Goal: Find specific page/section: Find specific page/section

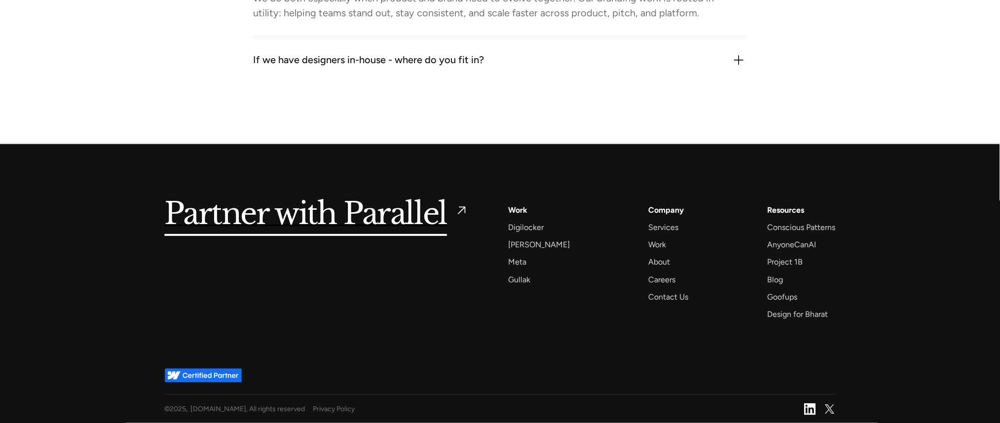
click at [451, 75] on div "If we have designers in-house - where do you fit in? We bring outside perspecti…" at bounding box center [501, 60] width 494 height 47
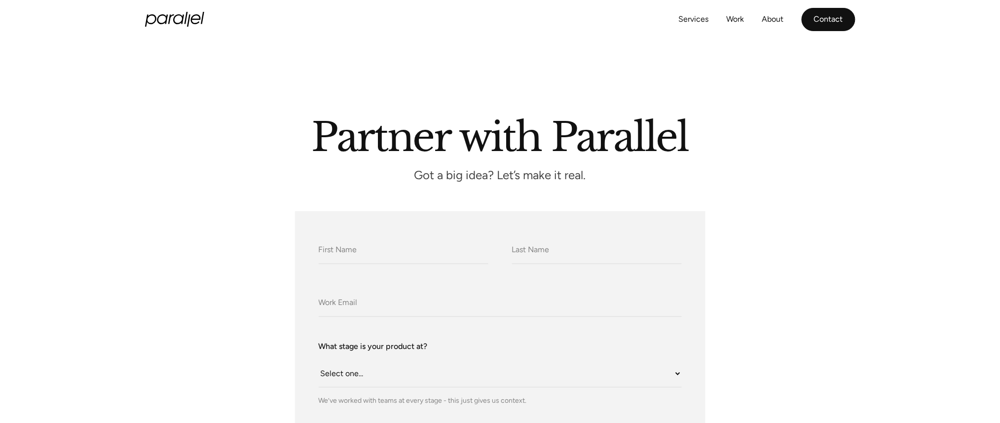
click at [804, 13] on link "Contact" at bounding box center [829, 19] width 54 height 23
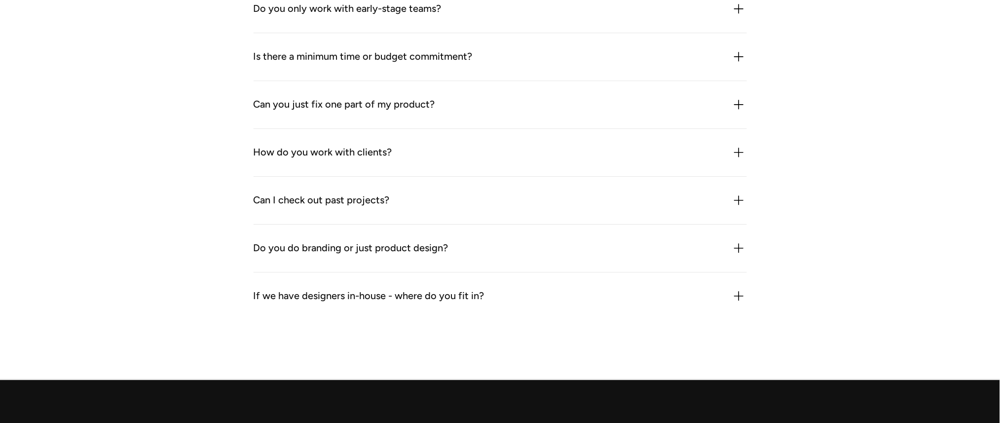
scroll to position [1269, 0]
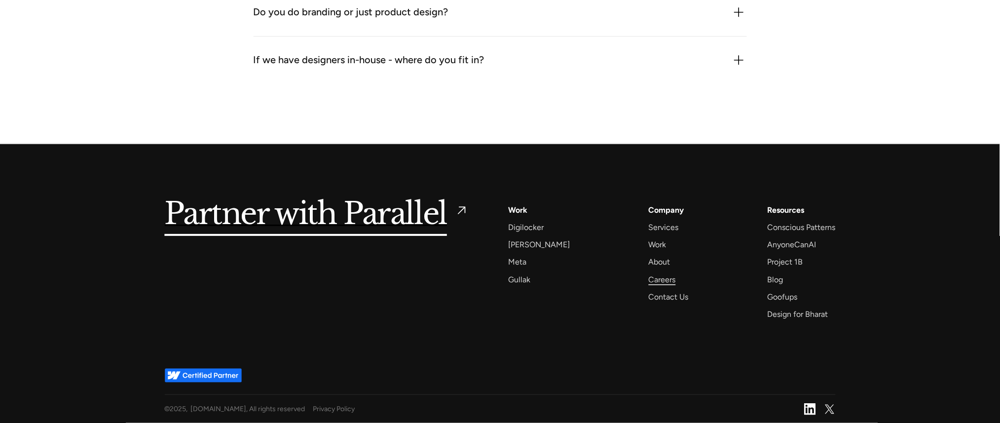
click at [650, 275] on div "Careers" at bounding box center [662, 279] width 27 height 13
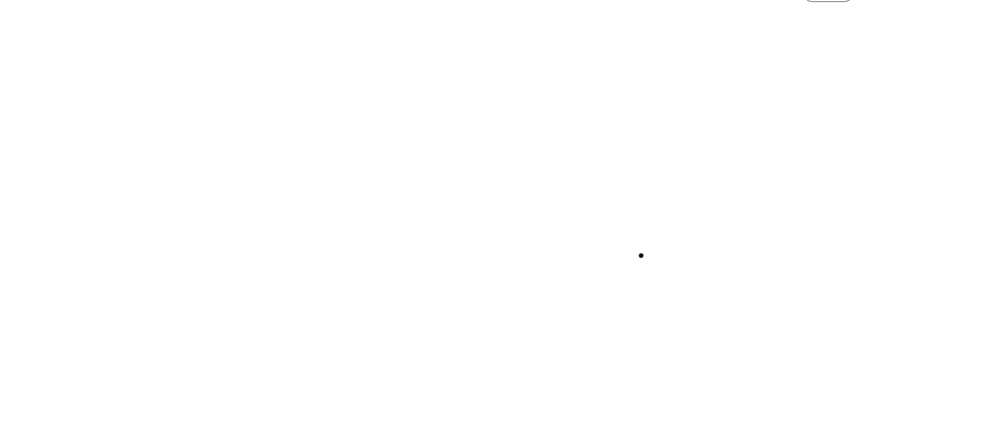
scroll to position [346, 0]
